Goal: Information Seeking & Learning: Learn about a topic

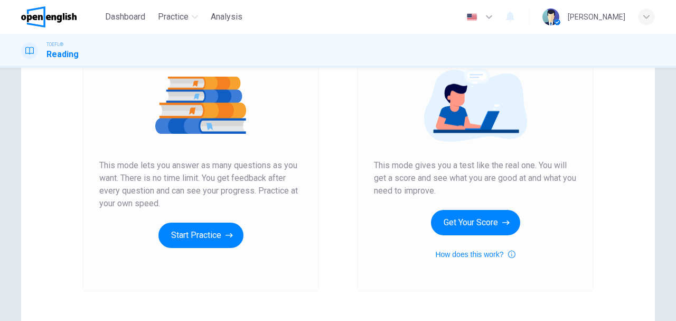
scroll to position [176, 0]
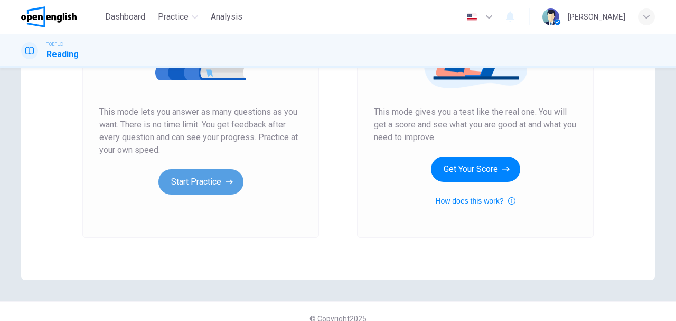
click at [200, 182] on button "Start Practice" at bounding box center [200, 181] width 85 height 25
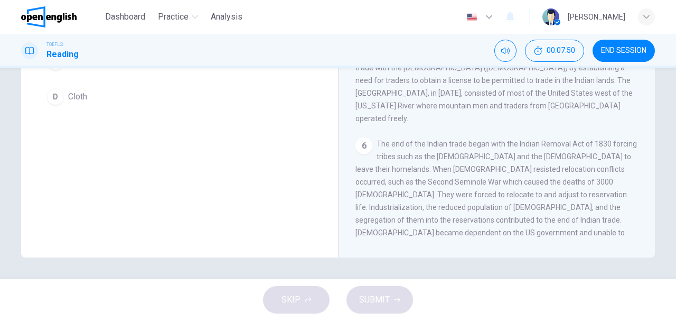
scroll to position [397, 0]
click at [634, 48] on span "END SESSION" at bounding box center [623, 50] width 45 height 8
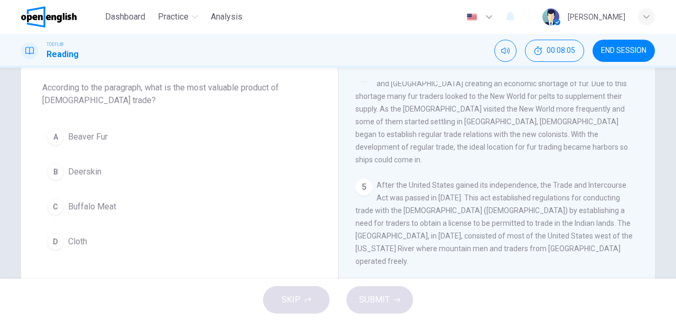
scroll to position [70, 0]
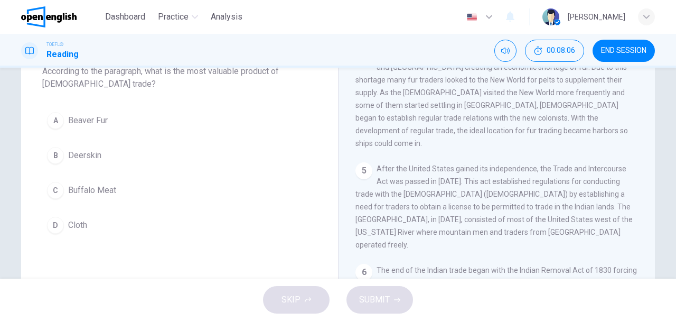
click at [58, 121] on div "A" at bounding box center [55, 120] width 17 height 17
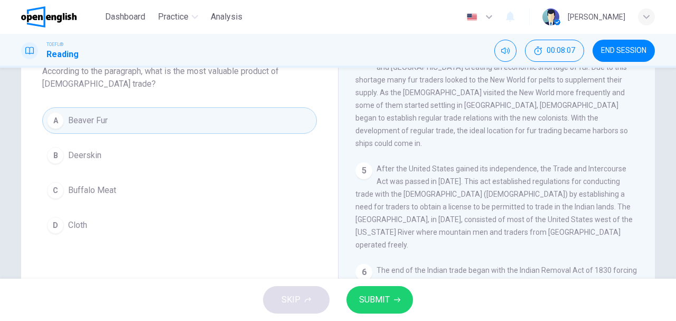
click at [379, 299] on span "SUBMIT" at bounding box center [374, 299] width 31 height 15
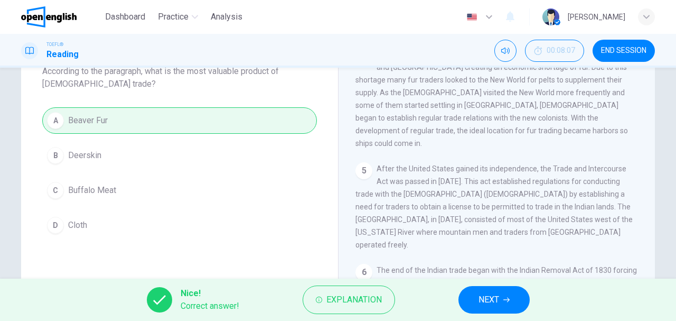
click at [498, 295] on span "NEXT" at bounding box center [489, 299] width 21 height 15
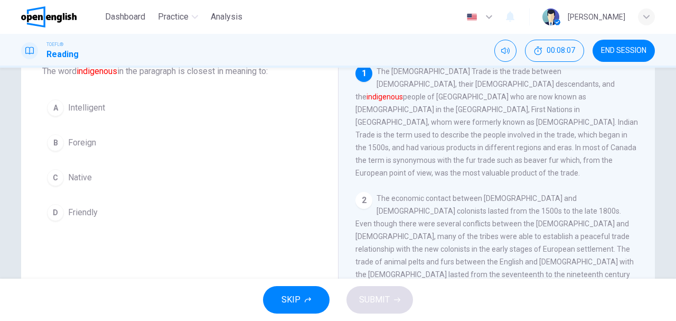
scroll to position [35, 0]
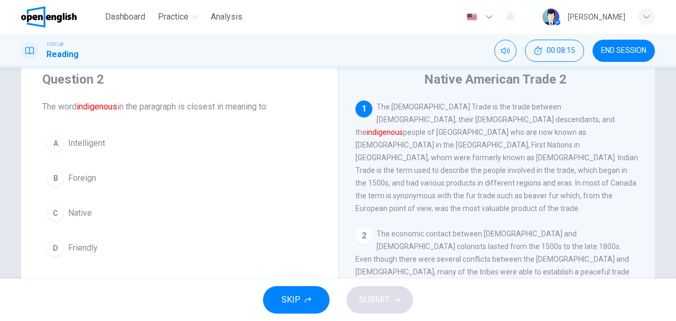
click at [53, 210] on div "C" at bounding box center [55, 212] width 17 height 17
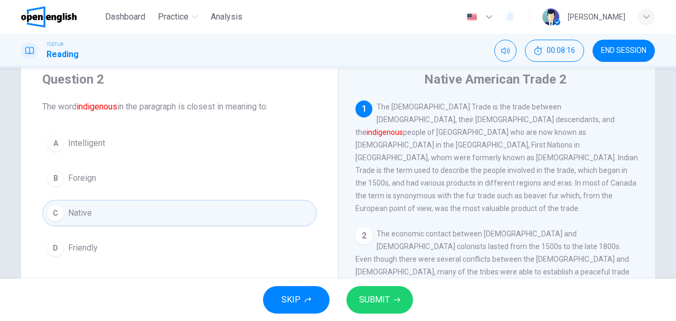
click at [390, 300] on button "SUBMIT" at bounding box center [379, 299] width 67 height 27
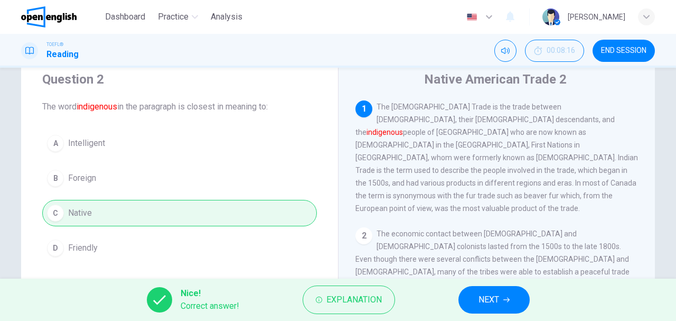
click at [489, 302] on span "NEXT" at bounding box center [489, 299] width 21 height 15
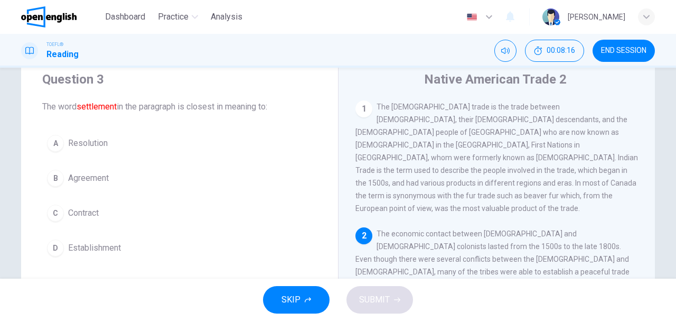
scroll to position [10, 0]
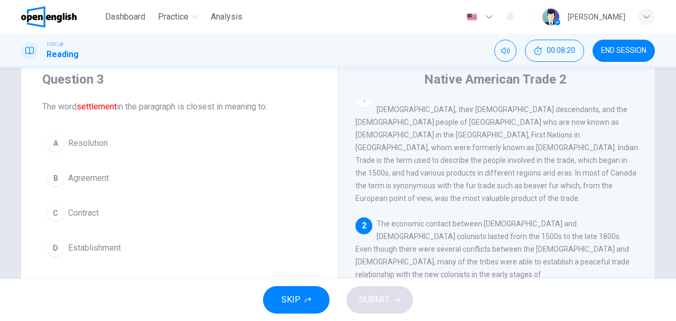
click at [49, 246] on div "D" at bounding box center [55, 247] width 17 height 17
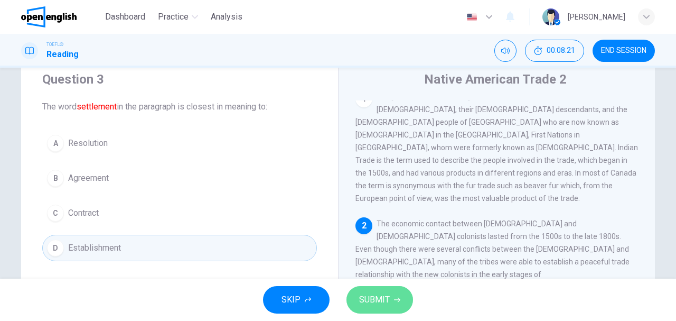
click at [391, 298] on button "SUBMIT" at bounding box center [379, 299] width 67 height 27
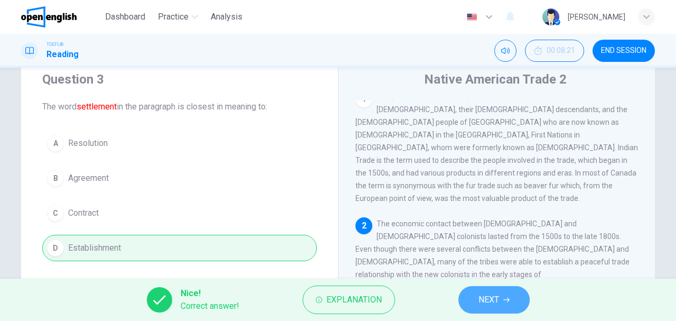
click at [509, 304] on button "NEXT" at bounding box center [493, 299] width 71 height 27
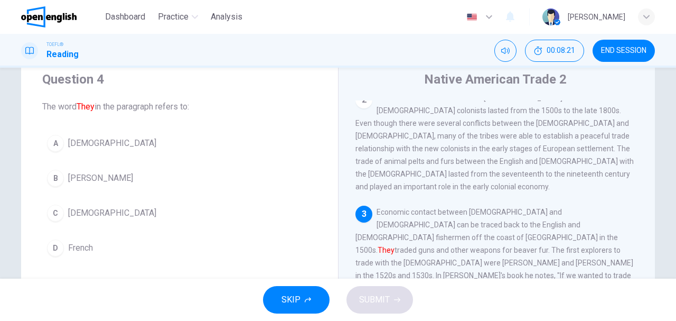
scroll to position [140, 0]
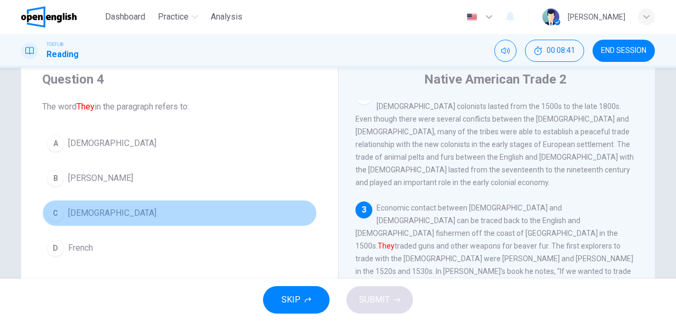
click at [55, 213] on div "C" at bounding box center [55, 212] width 17 height 17
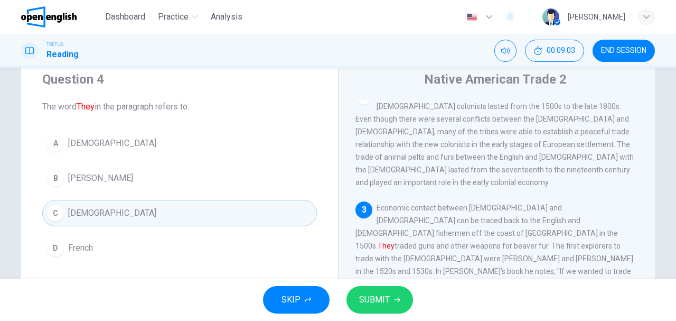
click at [80, 249] on span "French" at bounding box center [80, 247] width 25 height 13
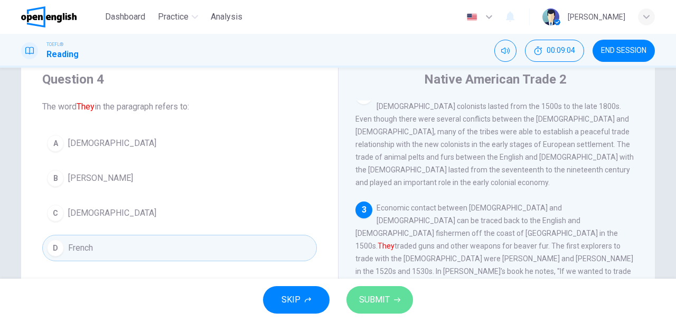
click at [377, 302] on span "SUBMIT" at bounding box center [374, 299] width 31 height 15
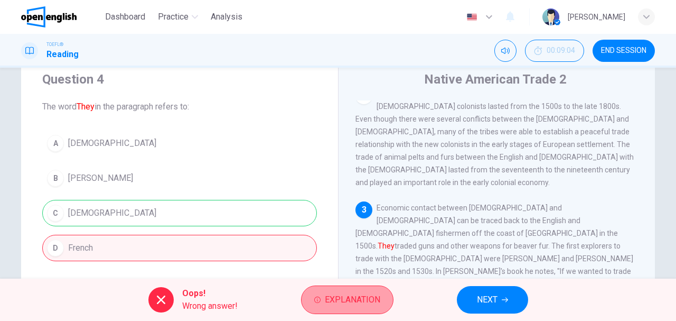
click at [373, 304] on span "Explanation" at bounding box center [352, 299] width 55 height 15
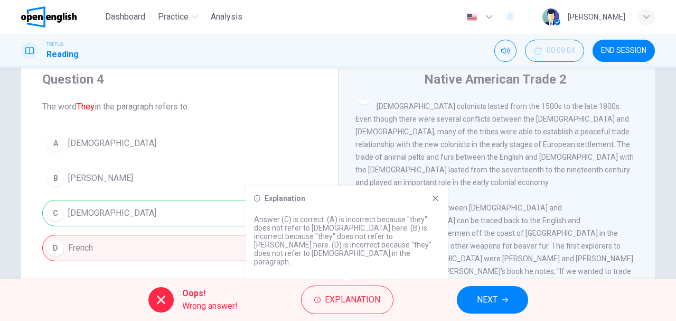
click at [496, 301] on span "NEXT" at bounding box center [487, 299] width 21 height 15
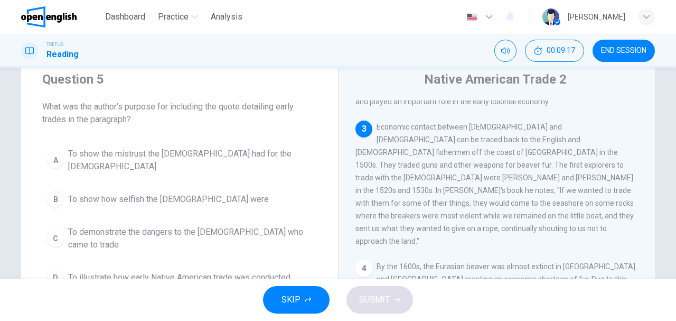
scroll to position [70, 0]
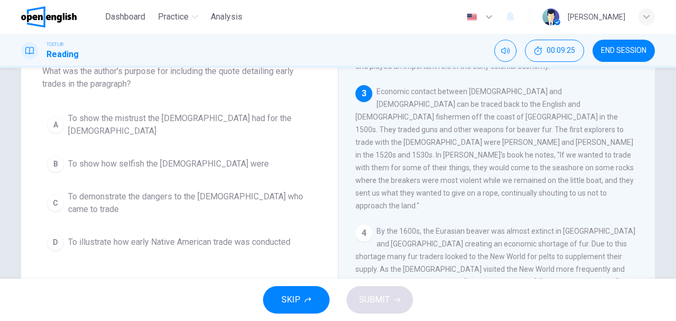
click at [55, 233] on div "D" at bounding box center [55, 241] width 17 height 17
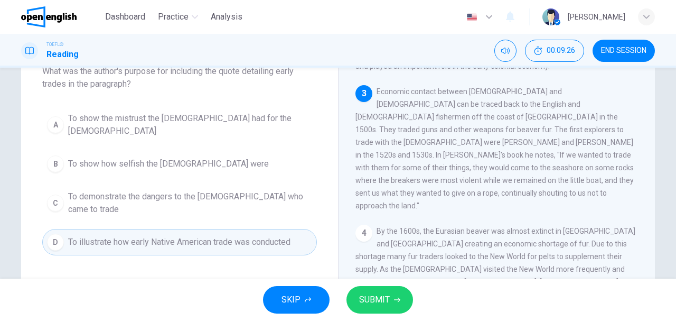
click at [379, 301] on span "SUBMIT" at bounding box center [374, 299] width 31 height 15
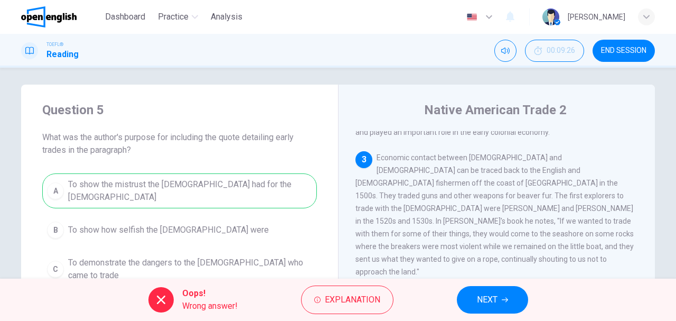
scroll to position [0, 0]
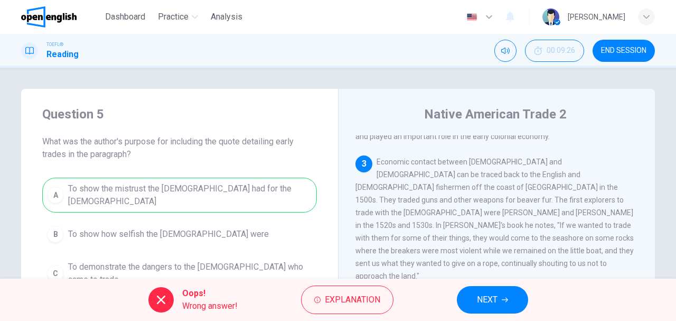
click at [158, 196] on div "A To show the mistrust the [DEMOGRAPHIC_DATA] had for the [DEMOGRAPHIC_DATA] B …" at bounding box center [179, 251] width 275 height 148
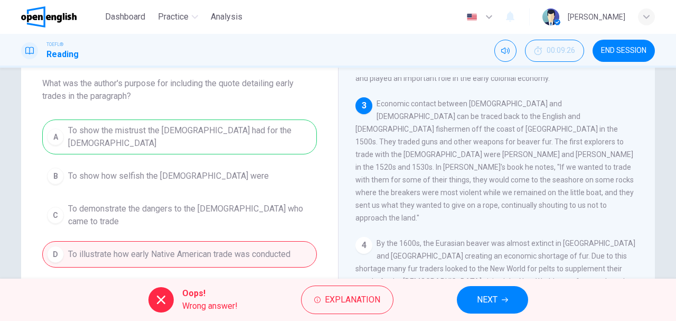
scroll to position [70, 0]
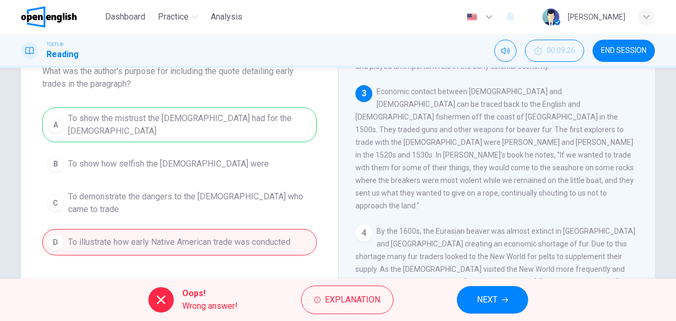
click at [485, 303] on span "NEXT" at bounding box center [487, 299] width 21 height 15
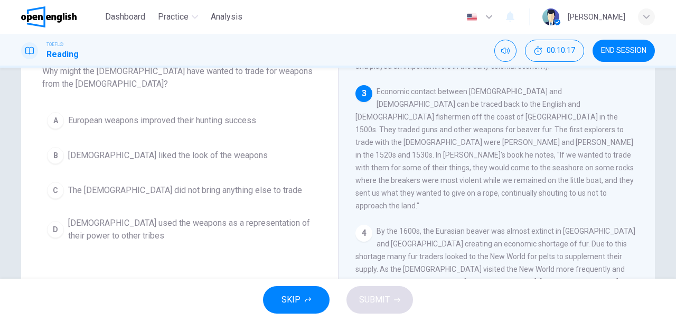
click at [48, 121] on div "A" at bounding box center [55, 120] width 17 height 17
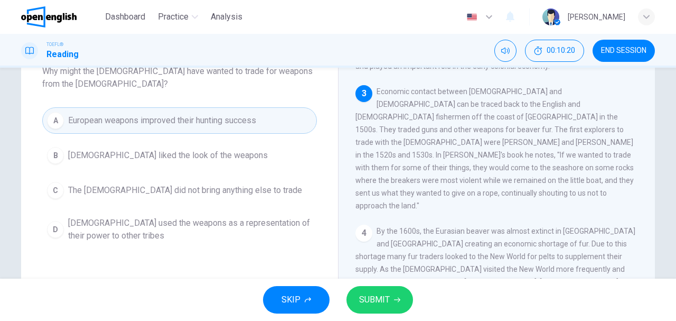
click at [386, 304] on span "SUBMIT" at bounding box center [374, 299] width 31 height 15
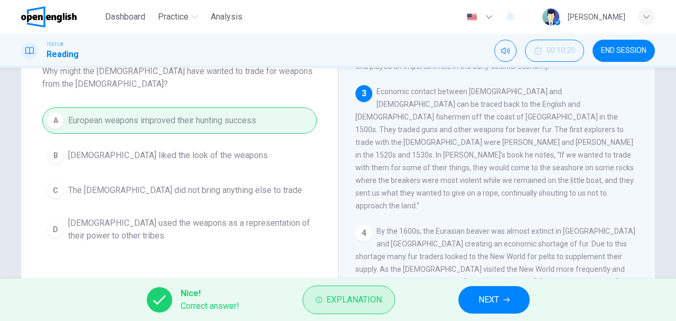
click at [378, 297] on span "Explanation" at bounding box center [353, 299] width 55 height 15
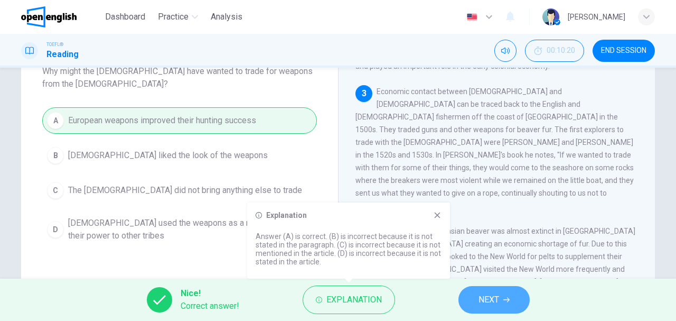
click at [475, 301] on button "NEXT" at bounding box center [493, 299] width 71 height 27
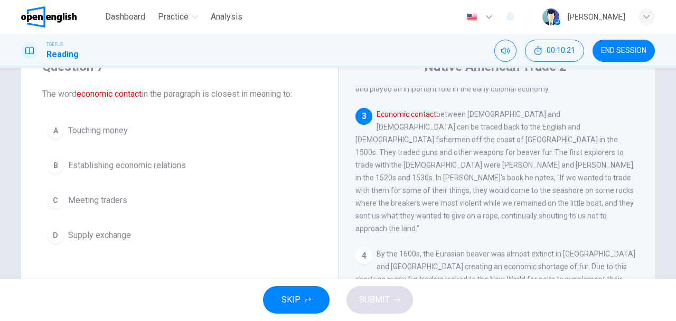
scroll to position [35, 0]
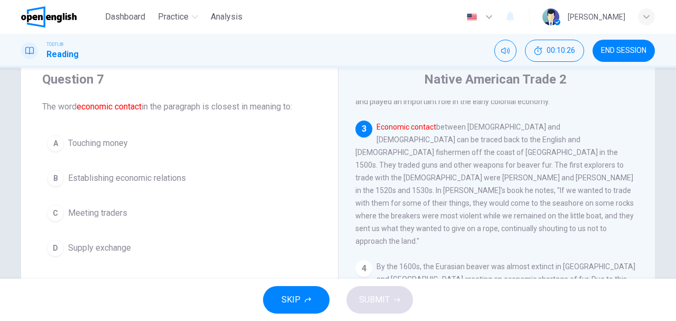
click at [64, 174] on button "[DEMOGRAPHIC_DATA] Establishing economic relations" at bounding box center [179, 178] width 275 height 26
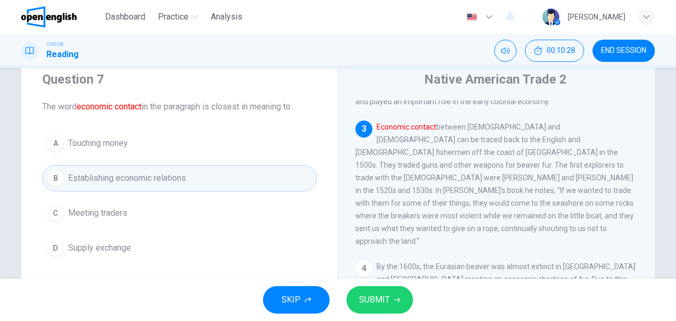
click at [392, 292] on button "SUBMIT" at bounding box center [379, 299] width 67 height 27
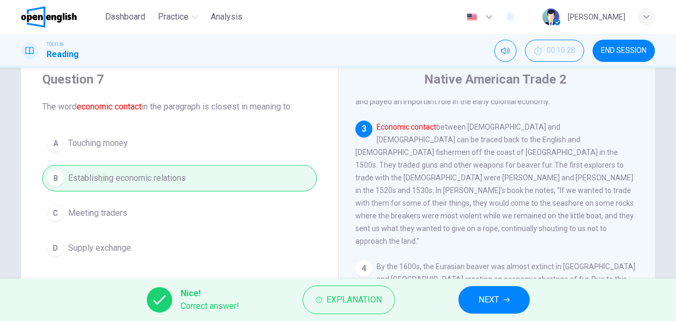
click at [510, 298] on button "NEXT" at bounding box center [493, 299] width 71 height 27
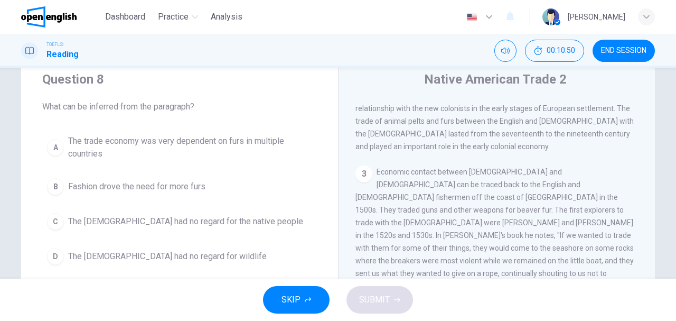
scroll to position [70, 0]
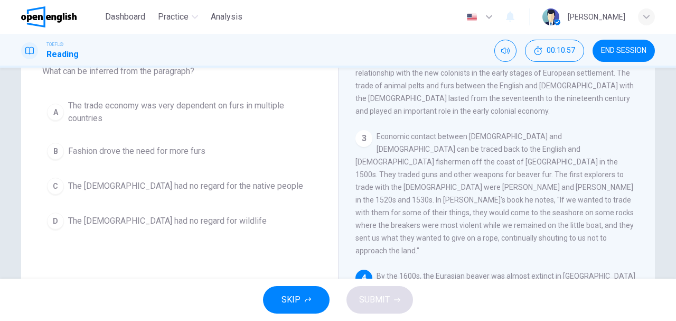
click at [52, 222] on div "D" at bounding box center [55, 220] width 17 height 17
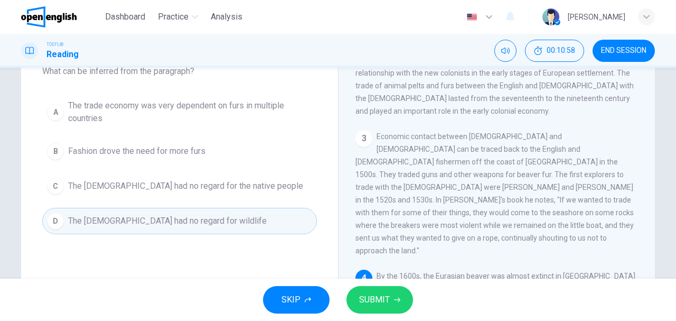
click at [380, 306] on span "SUBMIT" at bounding box center [374, 299] width 31 height 15
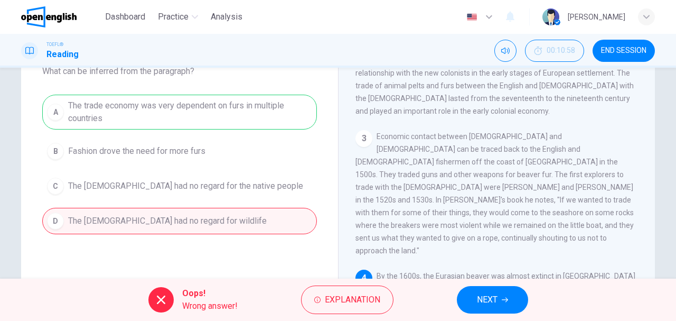
click at [265, 117] on div "A The trade economy was very dependent on furs in multiple countries B Fashion …" at bounding box center [179, 164] width 275 height 139
click at [485, 305] on span "NEXT" at bounding box center [487, 299] width 21 height 15
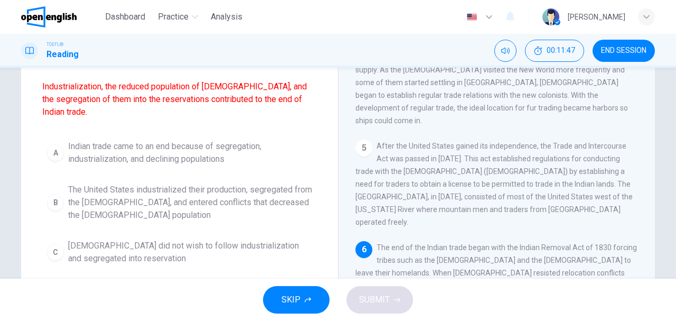
scroll to position [106, 0]
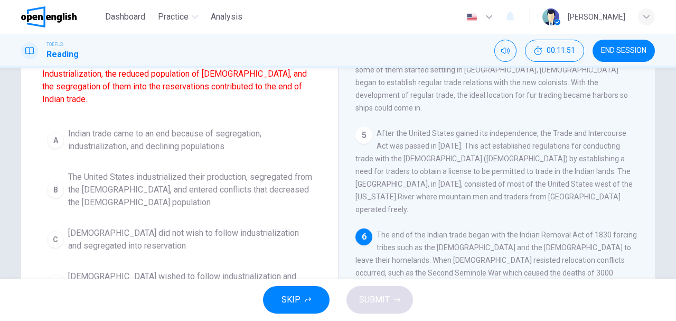
click at [54, 140] on div "A" at bounding box center [55, 140] width 17 height 17
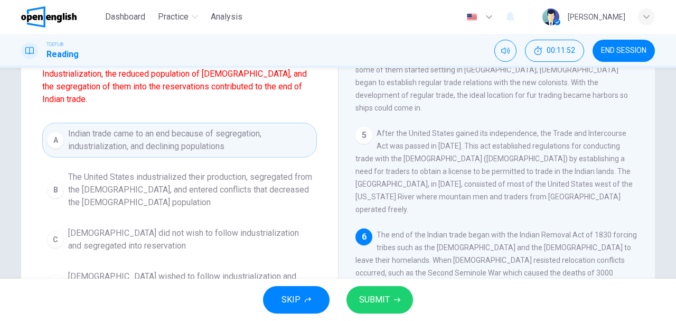
click at [381, 306] on span "SUBMIT" at bounding box center [374, 299] width 31 height 15
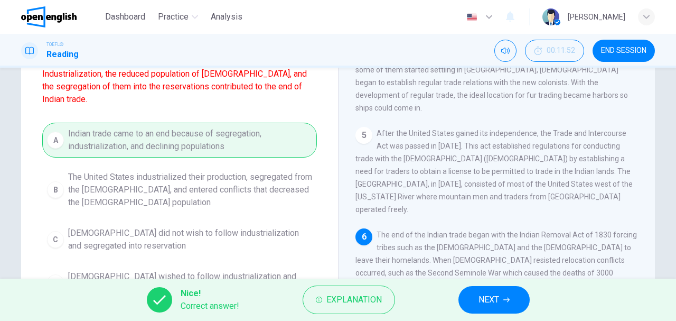
click at [466, 307] on button "NEXT" at bounding box center [493, 299] width 71 height 27
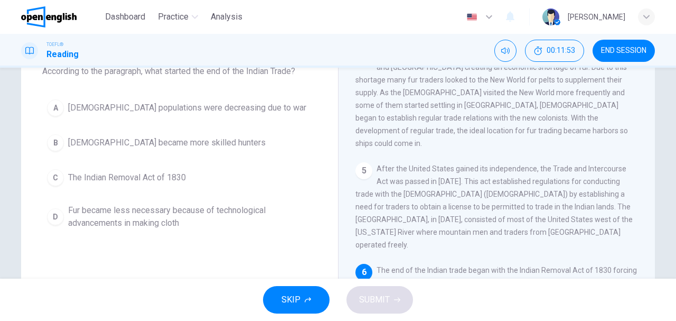
scroll to position [35, 0]
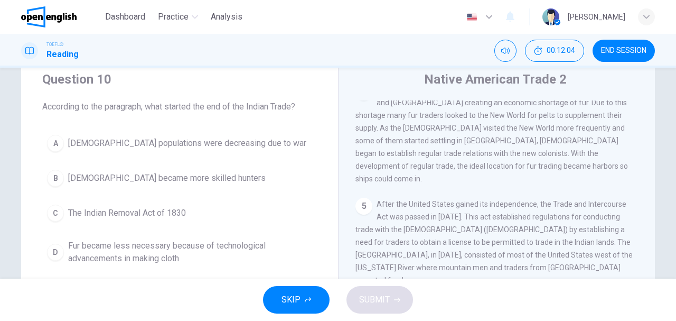
drag, startPoint x: 63, startPoint y: 217, endPoint x: 78, endPoint y: 218, distance: 15.4
click at [65, 217] on button "C The Indian Removal Act of 1830" at bounding box center [179, 213] width 275 height 26
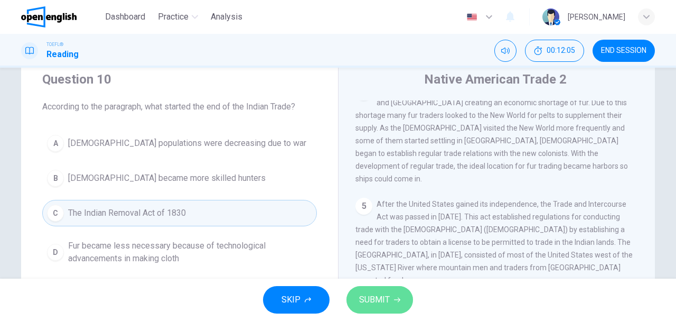
click at [375, 301] on span "SUBMIT" at bounding box center [374, 299] width 31 height 15
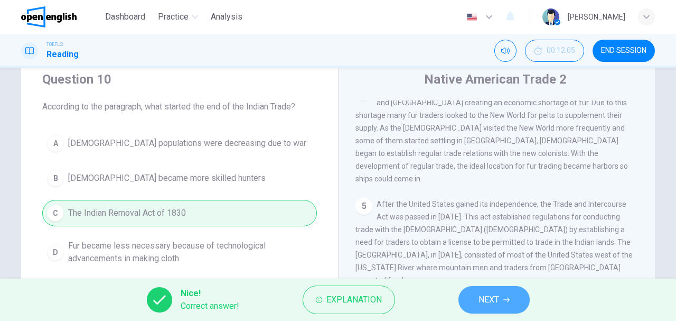
click at [491, 300] on span "NEXT" at bounding box center [489, 299] width 21 height 15
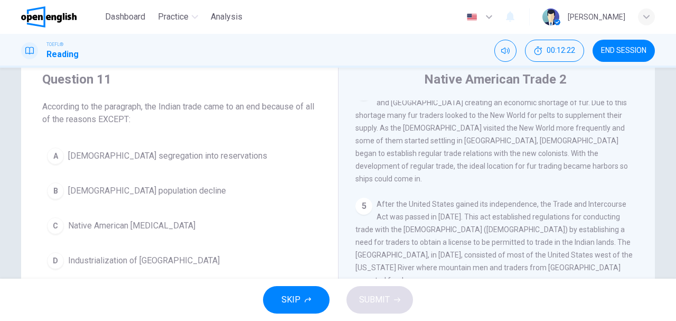
click at [51, 186] on div "B" at bounding box center [55, 190] width 17 height 17
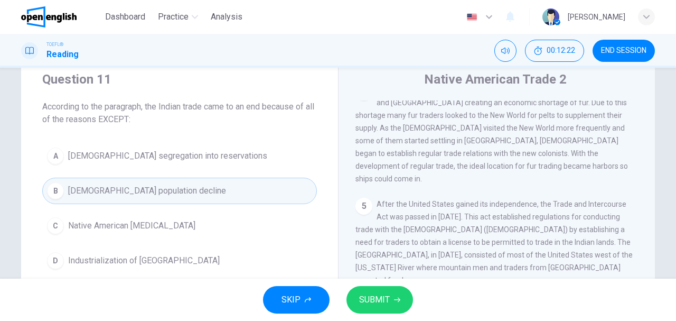
click at [379, 302] on span "SUBMIT" at bounding box center [374, 299] width 31 height 15
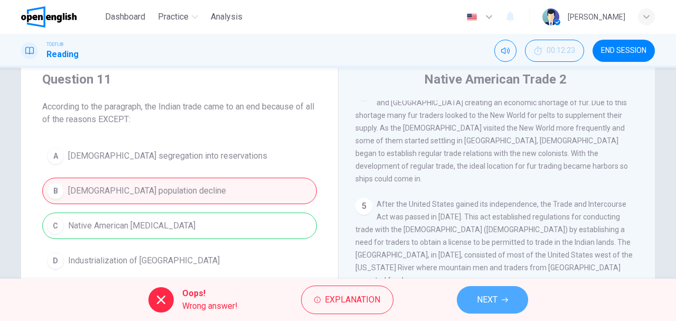
click at [472, 289] on button "NEXT" at bounding box center [492, 299] width 71 height 27
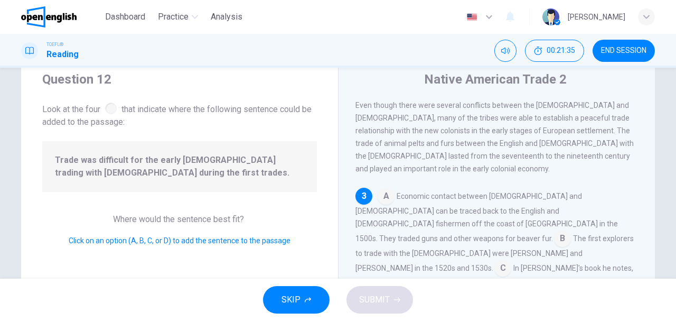
click at [138, 203] on div "Question 12 Look at the four that indicate where the following sentence could b…" at bounding box center [179, 237] width 317 height 367
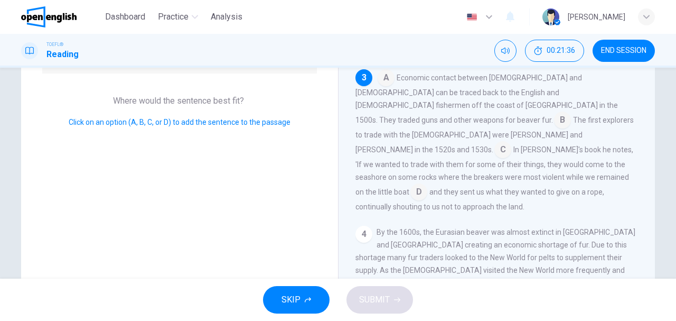
scroll to position [140, 0]
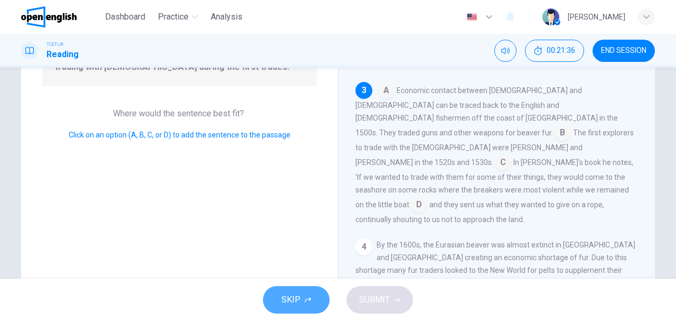
click at [290, 294] on span "SKIP" at bounding box center [291, 299] width 19 height 15
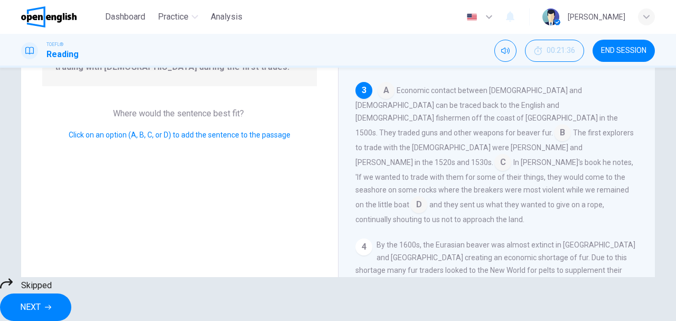
click at [41, 299] on span "NEXT" at bounding box center [30, 306] width 21 height 15
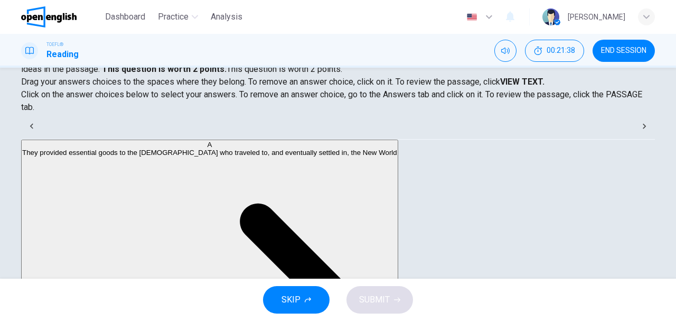
scroll to position [0, 0]
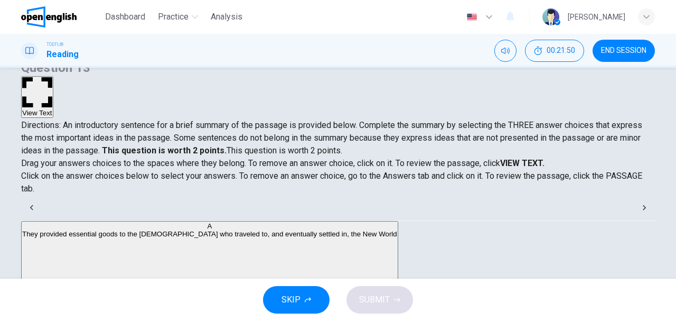
scroll to position [58, 0]
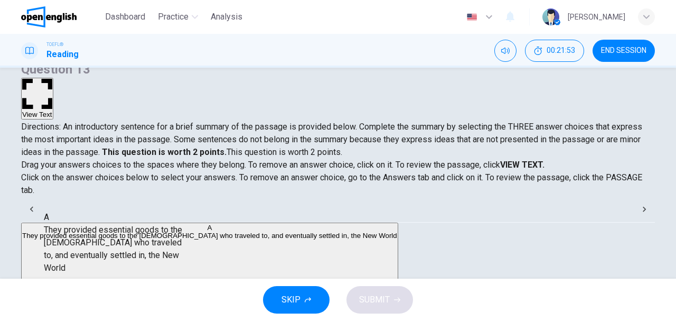
drag, startPoint x: 122, startPoint y: 236, endPoint x: 128, endPoint y: 234, distance: 6.0
